Goal: Task Accomplishment & Management: Use online tool/utility

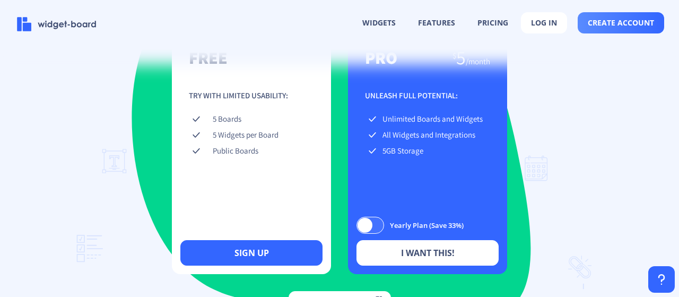
scroll to position [1572, 0]
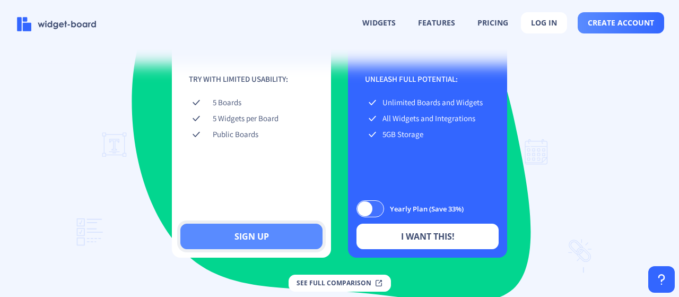
click at [275, 249] on button "sign up" at bounding box center [251, 235] width 142 height 25
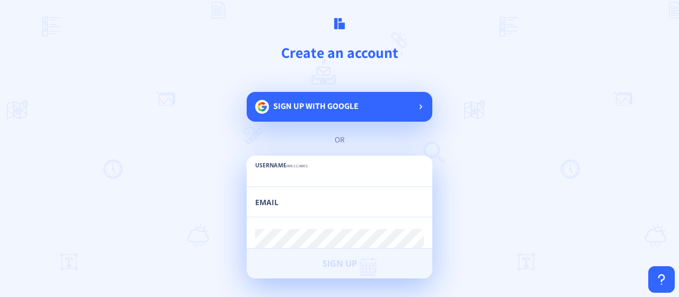
click at [314, 116] on span "Sign up with google" at bounding box center [315, 111] width 85 height 22
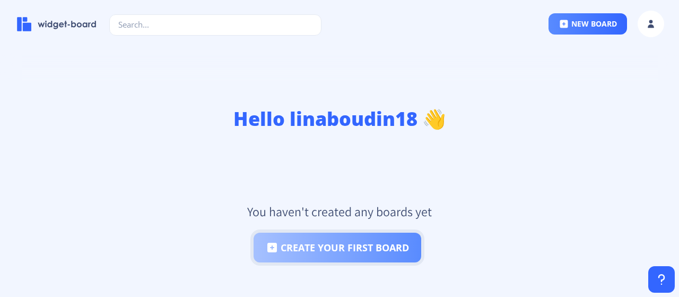
click at [338, 247] on button "create your first board" at bounding box center [338, 247] width 168 height 30
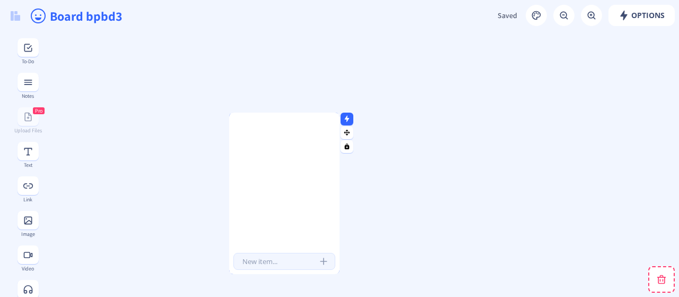
click at [274, 158] on div at bounding box center [284, 185] width 110 height 129
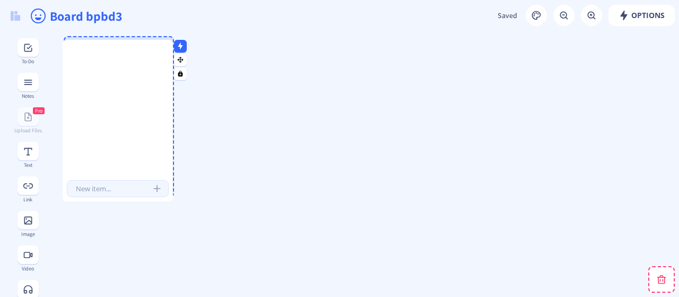
drag, startPoint x: 279, startPoint y: 154, endPoint x: 112, endPoint y: 82, distance: 181.8
click at [112, 82] on div at bounding box center [118, 112] width 110 height 129
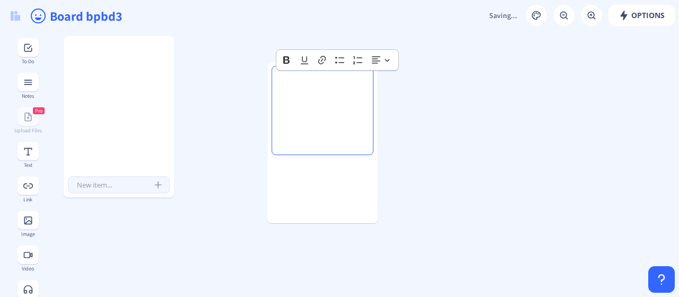
drag, startPoint x: 37, startPoint y: 88, endPoint x: 245, endPoint y: 79, distance: 208.2
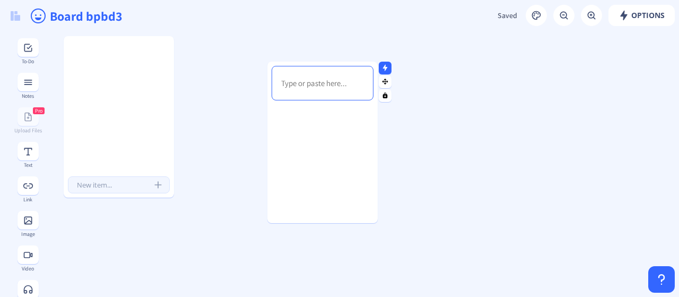
click at [339, 117] on div at bounding box center [322, 173] width 110 height 137
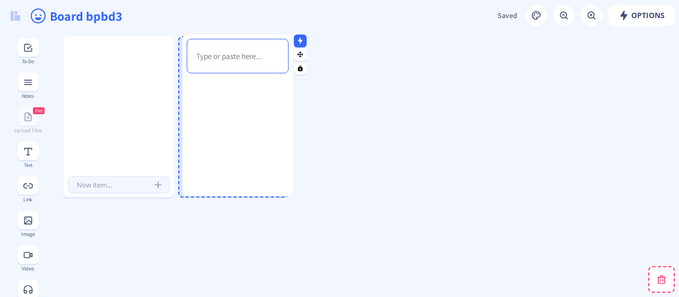
drag, startPoint x: 343, startPoint y: 136, endPoint x: 258, endPoint y: 109, distance: 89.1
click at [258, 109] on div at bounding box center [238, 145] width 110 height 137
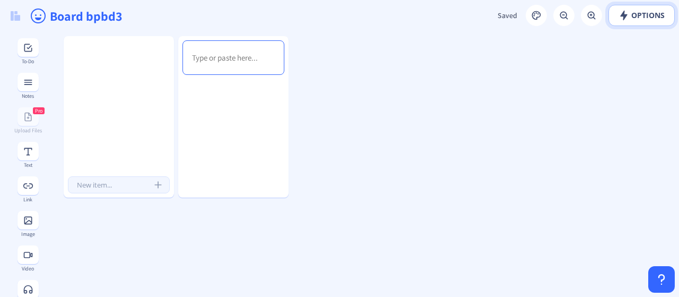
click at [636, 13] on span "Options" at bounding box center [642, 15] width 46 height 8
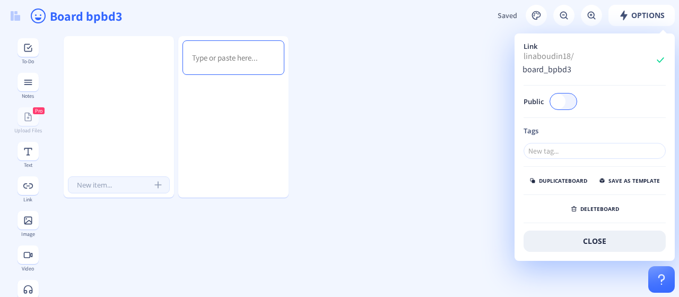
click at [630, 22] on button "Options" at bounding box center [642, 15] width 66 height 21
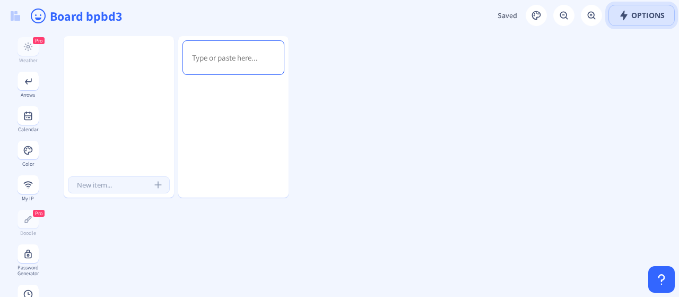
scroll to position [450, 0]
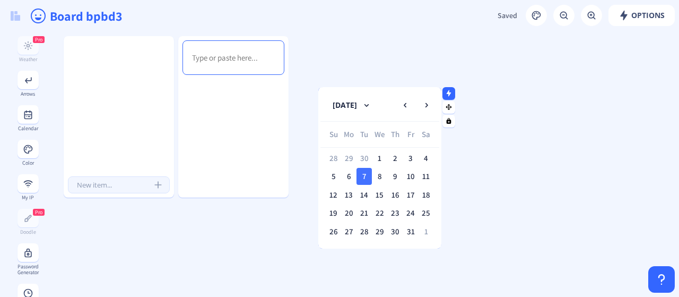
drag, startPoint x: 479, startPoint y: 247, endPoint x: 437, endPoint y: 178, distance: 80.4
click at [437, 178] on gridster-item "[DATE] Su Mo Tu We Th Fr Sa 28 29 30 1 2 3 4 5 6 7 8 9 10 11 12 13 14 15 16 17 …" at bounding box center [379, 167] width 123 height 161
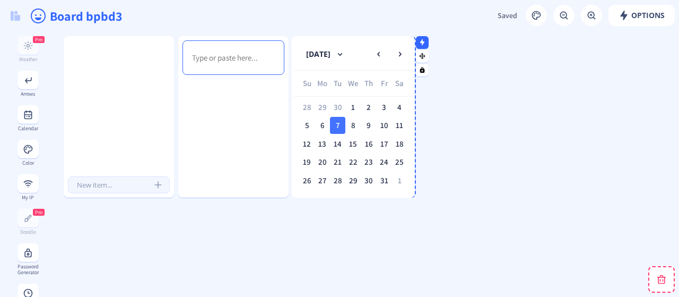
drag, startPoint x: 417, startPoint y: 94, endPoint x: 390, endPoint y: 43, distance: 57.4
click at [390, 43] on nb-card-header "[DATE]" at bounding box center [353, 54] width 119 height 32
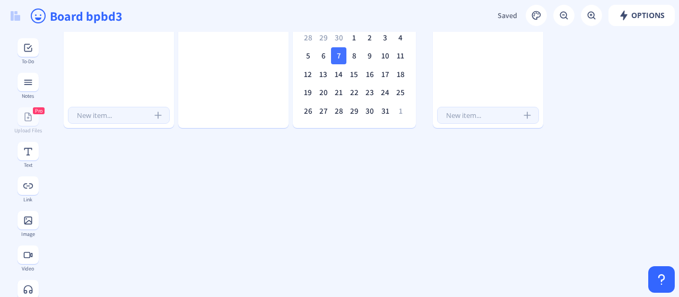
scroll to position [53, 0]
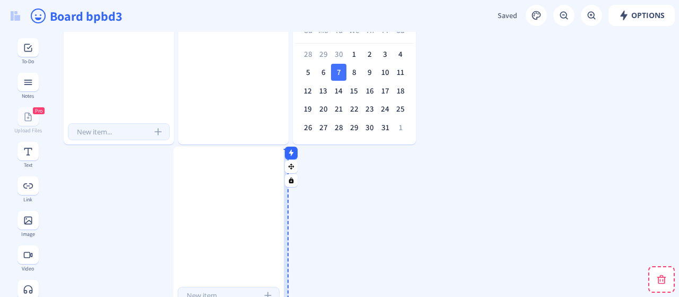
drag, startPoint x: 461, startPoint y: 72, endPoint x: 201, endPoint y: 236, distance: 306.6
click at [201, 236] on div at bounding box center [228, 219] width 110 height 129
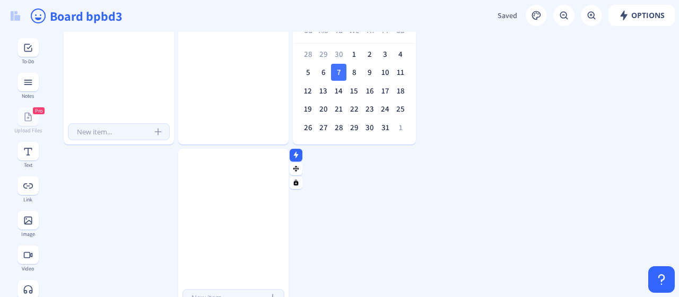
scroll to position [0, 0]
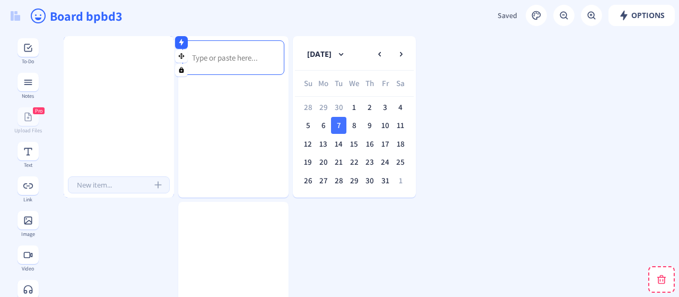
click at [134, 90] on div at bounding box center [119, 109] width 110 height 129
click at [180, 42] on rect at bounding box center [181, 42] width 7 height 7
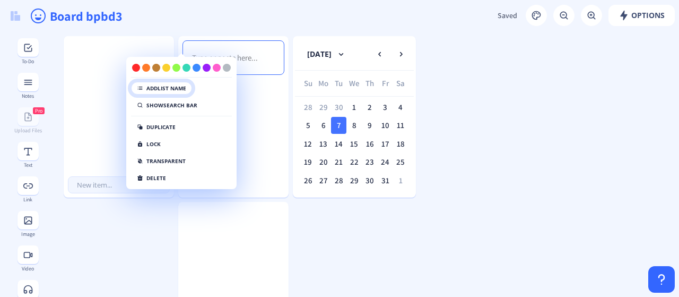
click at [173, 88] on button "Add list name" at bounding box center [161, 88] width 61 height 13
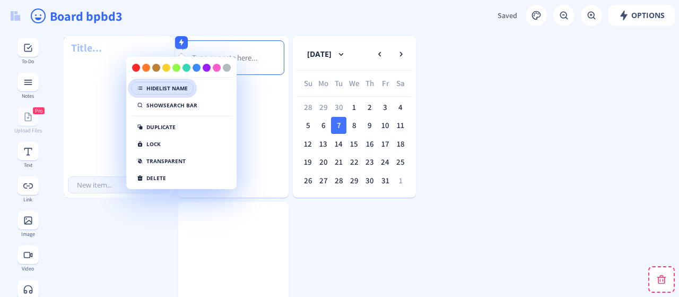
click at [90, 55] on input at bounding box center [121, 47] width 102 height 15
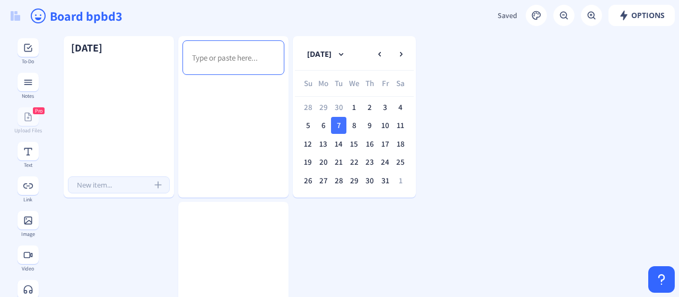
type input "[DATE]"
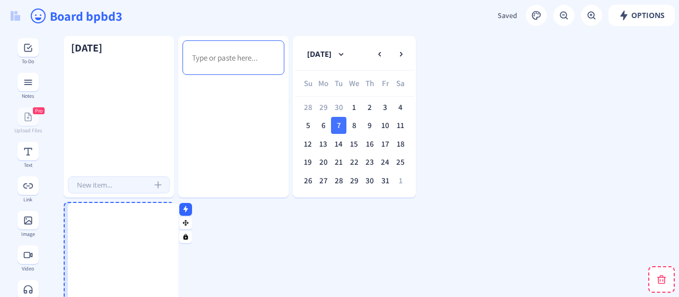
drag, startPoint x: 250, startPoint y: 234, endPoint x: 140, endPoint y: 235, distance: 110.4
click at [140, 235] on div at bounding box center [123, 275] width 110 height 129
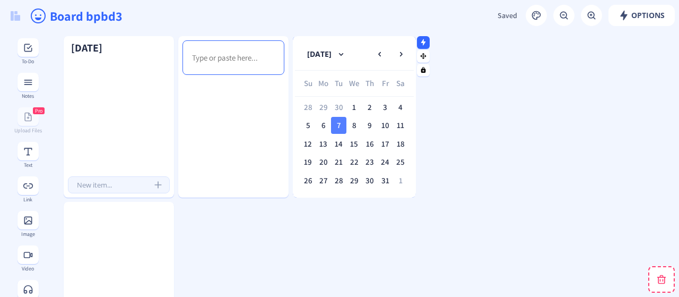
click at [343, 126] on div "7" at bounding box center [338, 125] width 15 height 17
click at [426, 47] on nb-icon at bounding box center [423, 42] width 11 height 11
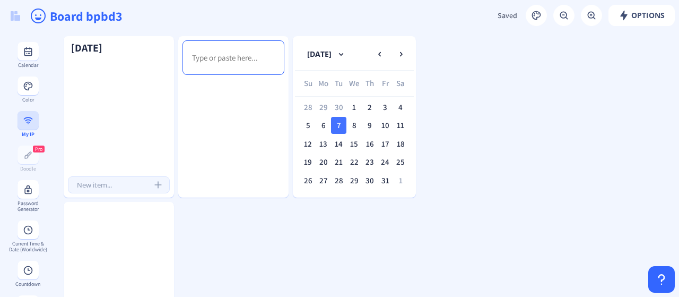
scroll to position [531, 0]
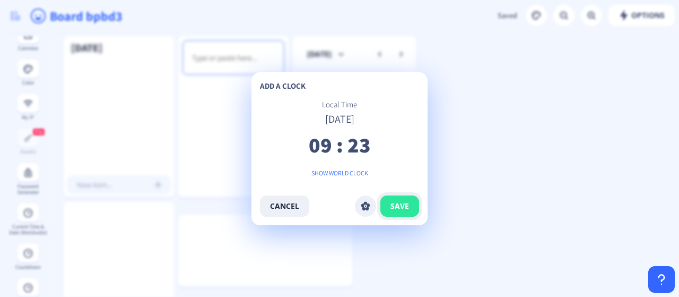
click at [405, 203] on span "save" at bounding box center [399, 206] width 19 height 8
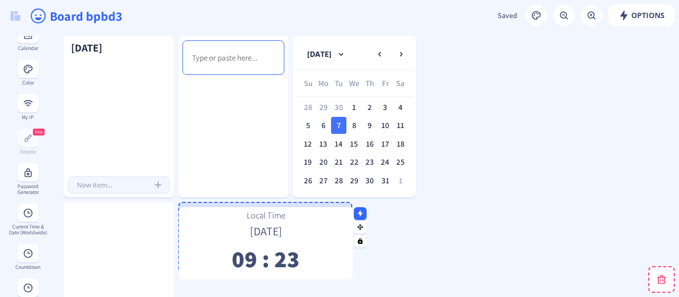
drag, startPoint x: 263, startPoint y: 228, endPoint x: 264, endPoint y: 220, distance: 7.4
click at [264, 220] on span "Local Time" at bounding box center [266, 215] width 39 height 12
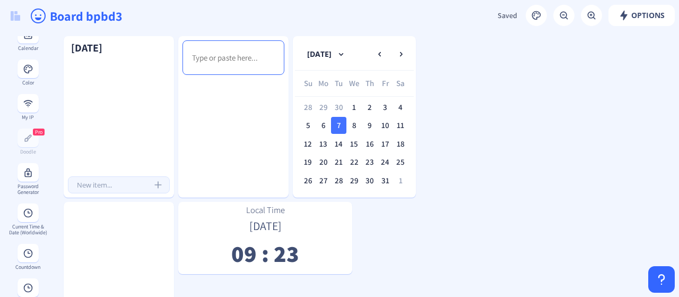
click at [620, 16] on icon at bounding box center [623, 16] width 7 height 10
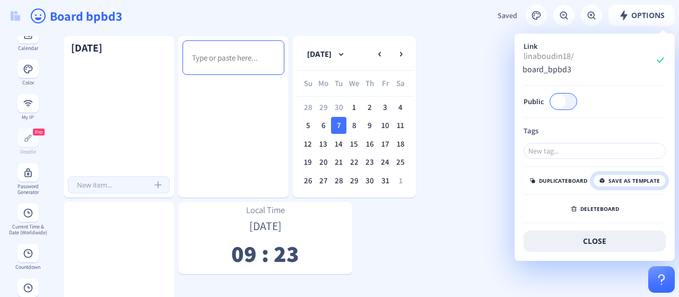
click at [610, 174] on button "save as template" at bounding box center [629, 180] width 73 height 13
click at [9, 14] on button at bounding box center [15, 16] width 22 height 23
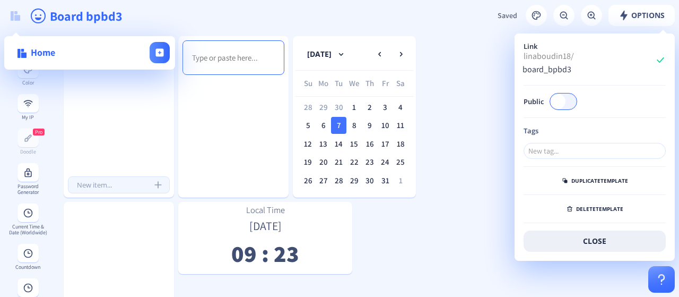
click at [149, 13] on input "Board bpbd3" at bounding box center [219, 16] width 340 height 32
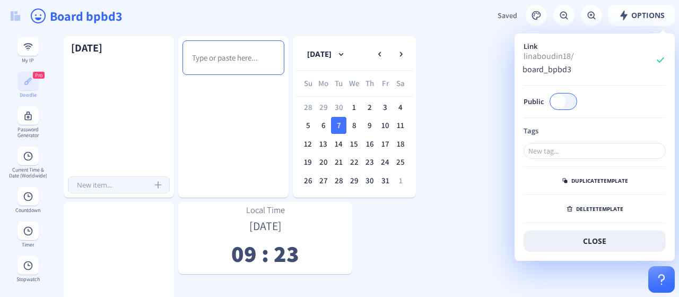
scroll to position [605, 0]
